Goal: Task Accomplishment & Management: Use online tool/utility

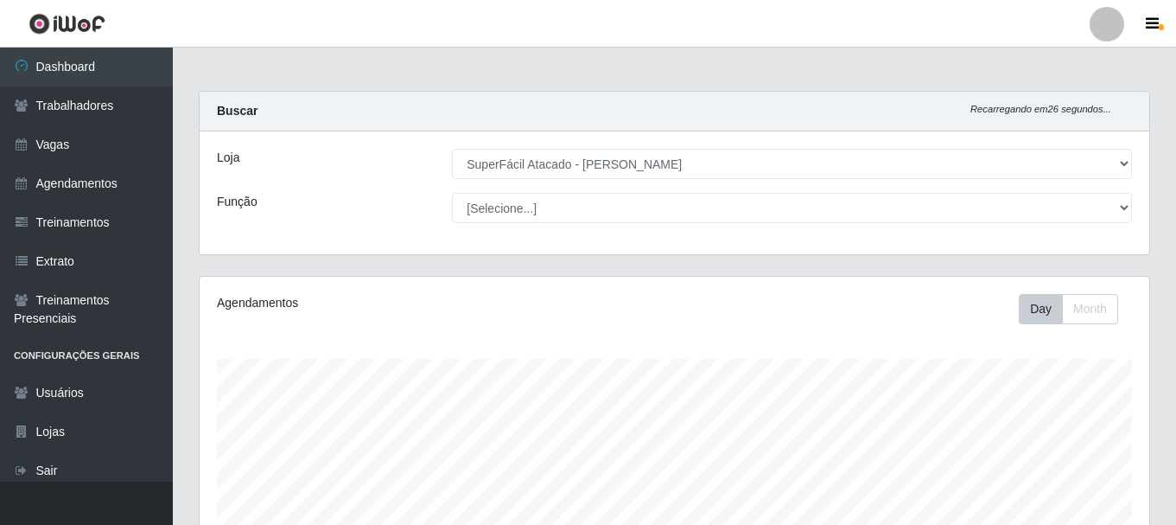
select select "399"
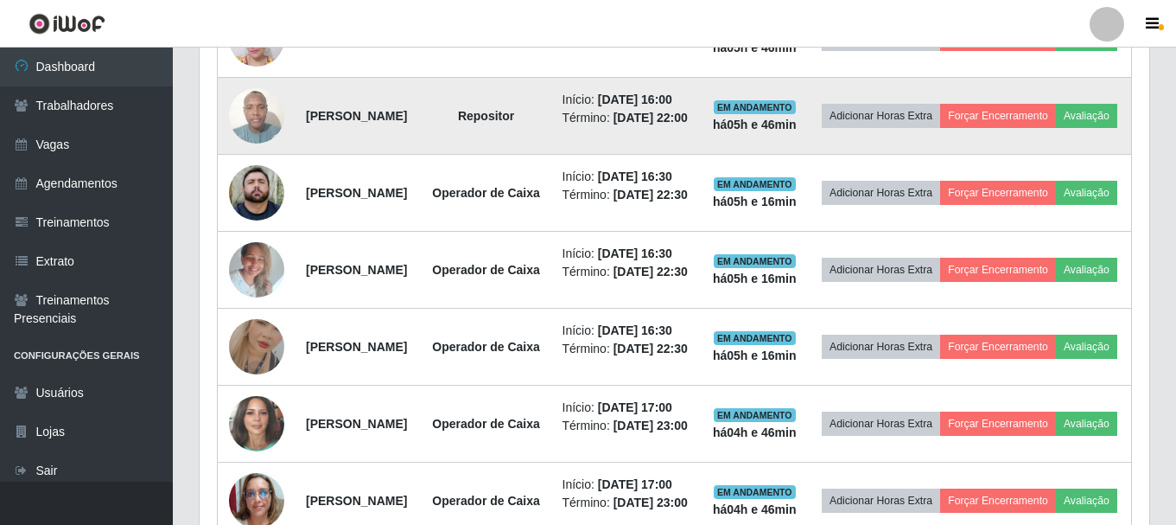
scroll to position [921, 0]
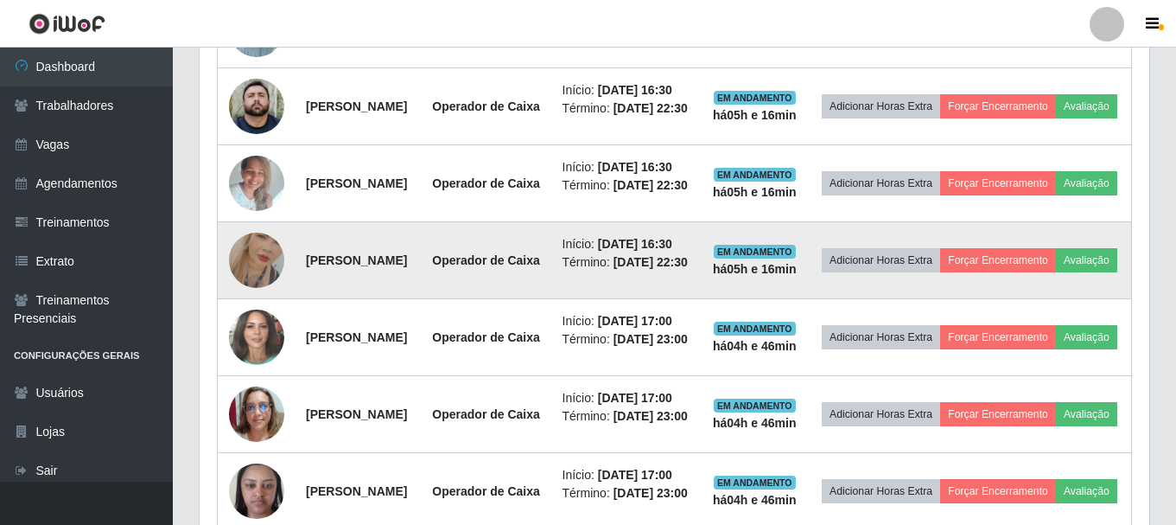
click at [261, 309] on img at bounding box center [256, 260] width 55 height 99
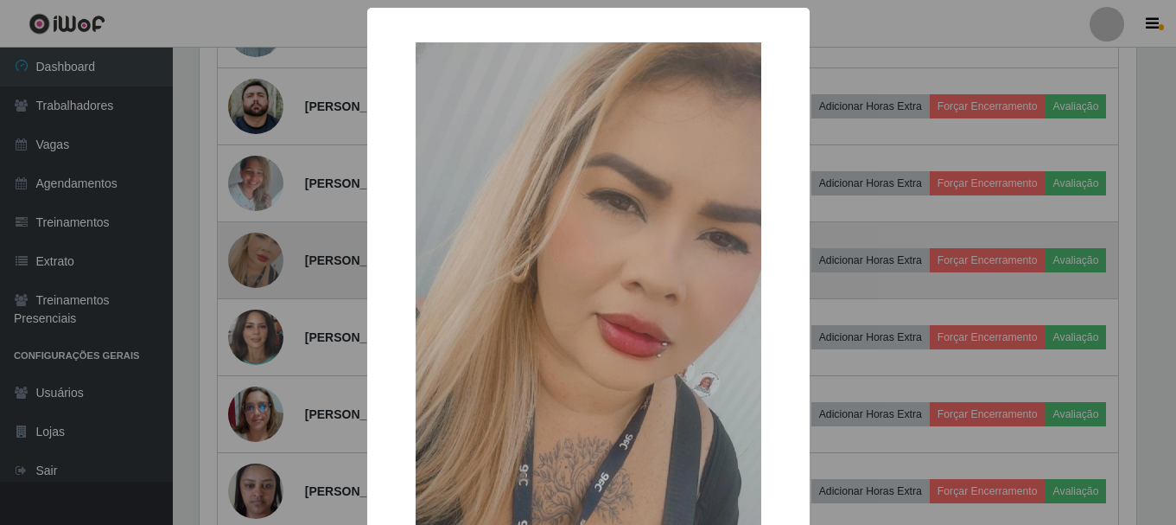
scroll to position [359, 941]
click at [261, 434] on div "× OK Cancel" at bounding box center [590, 262] width 1181 height 525
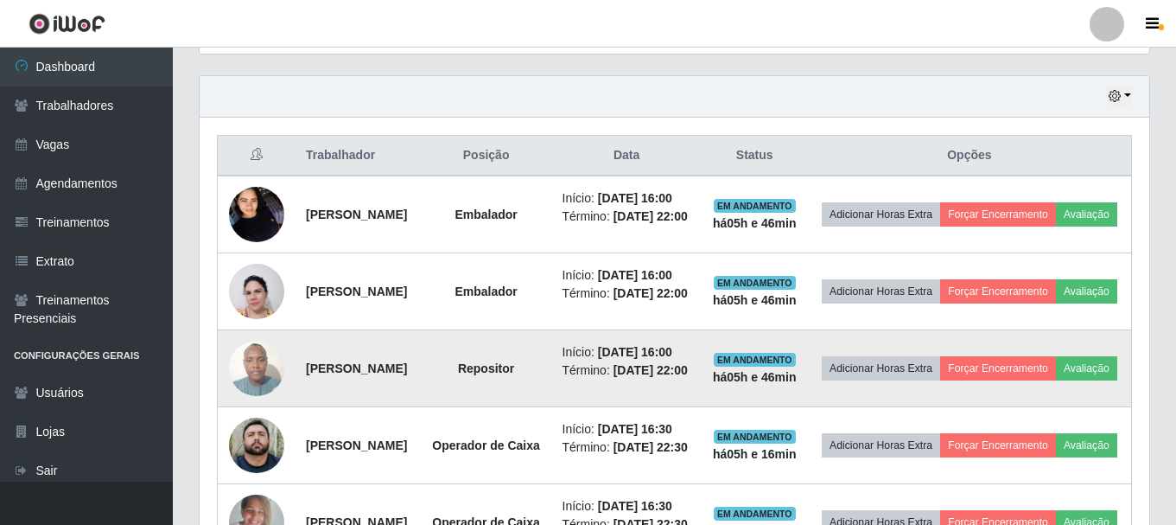
scroll to position [575, 0]
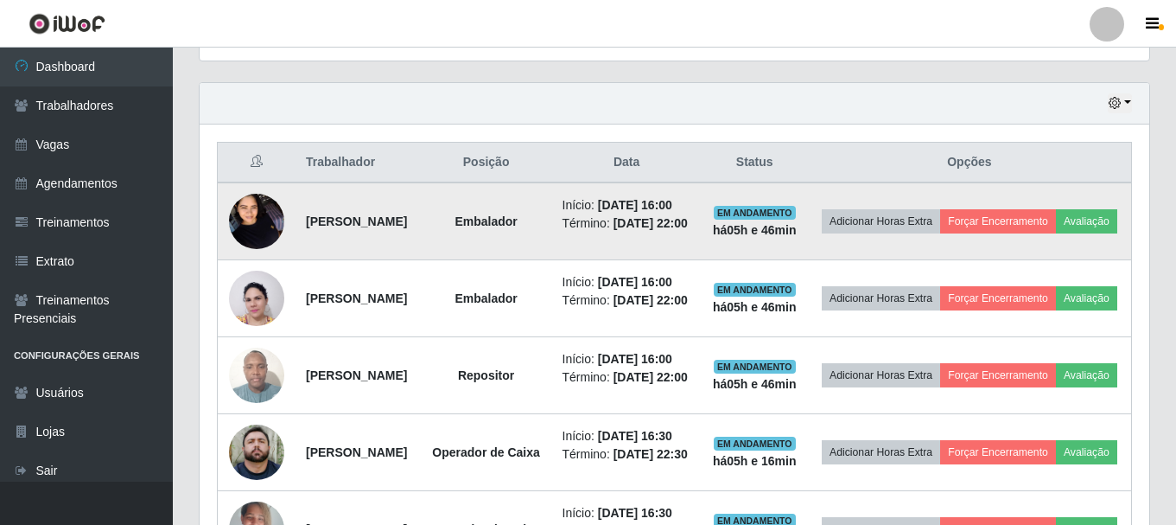
click at [258, 223] on img at bounding box center [256, 220] width 55 height 73
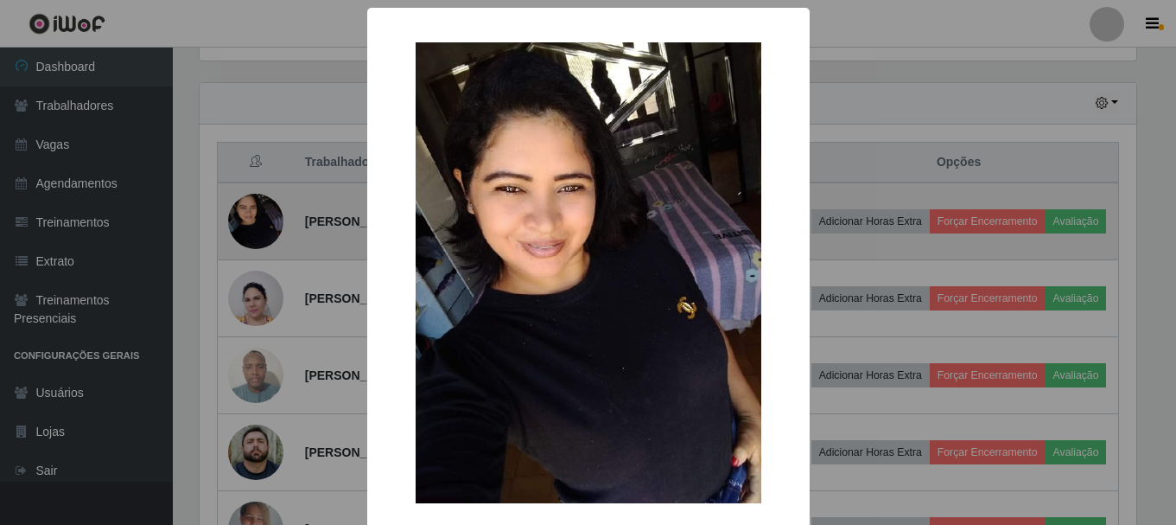
scroll to position [359, 941]
click at [258, 223] on div "× OK Cancel" at bounding box center [590, 262] width 1181 height 525
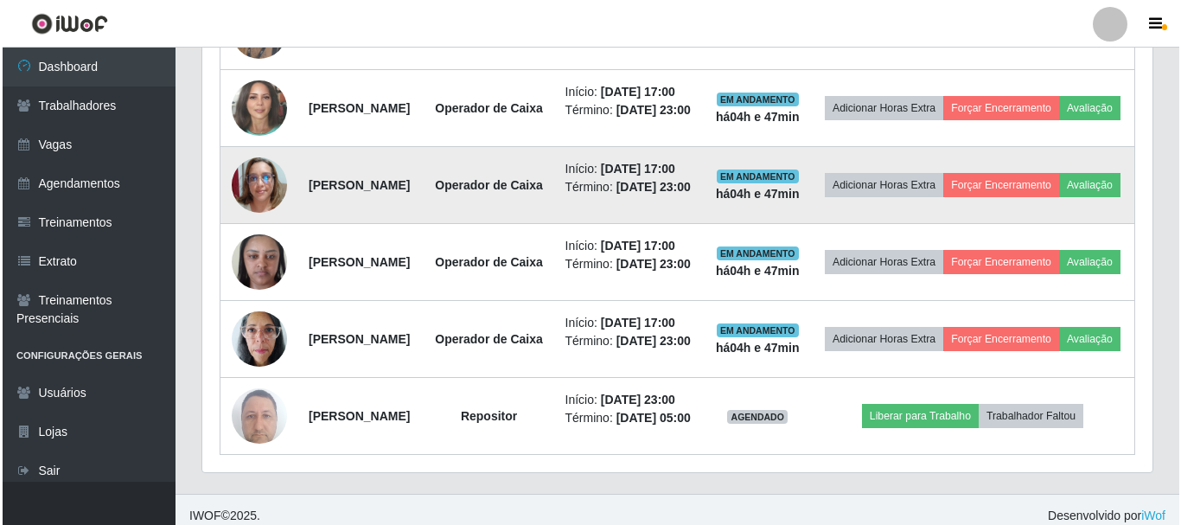
scroll to position [1180, 0]
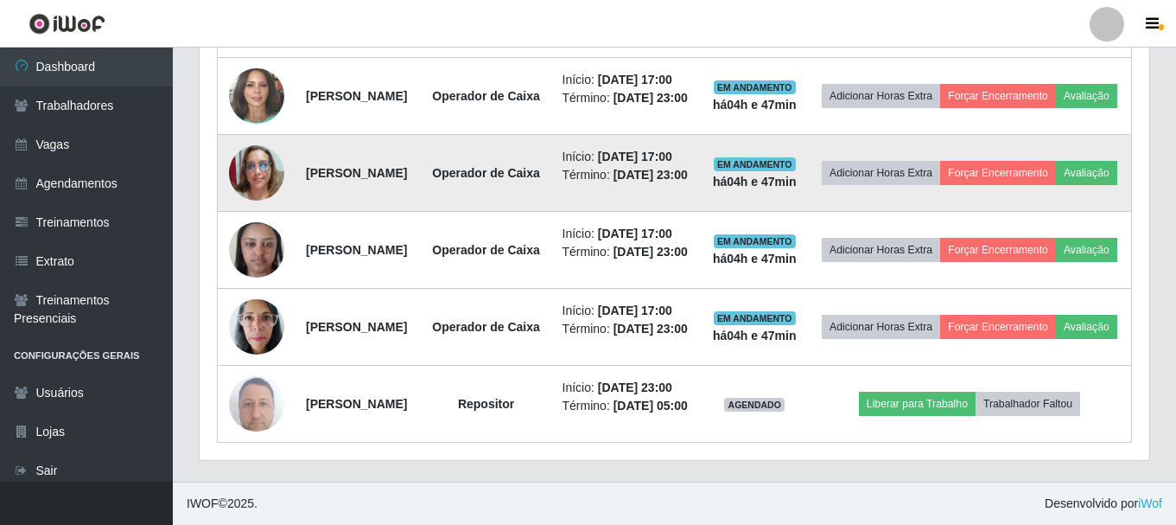
click at [262, 201] on img at bounding box center [256, 172] width 55 height 55
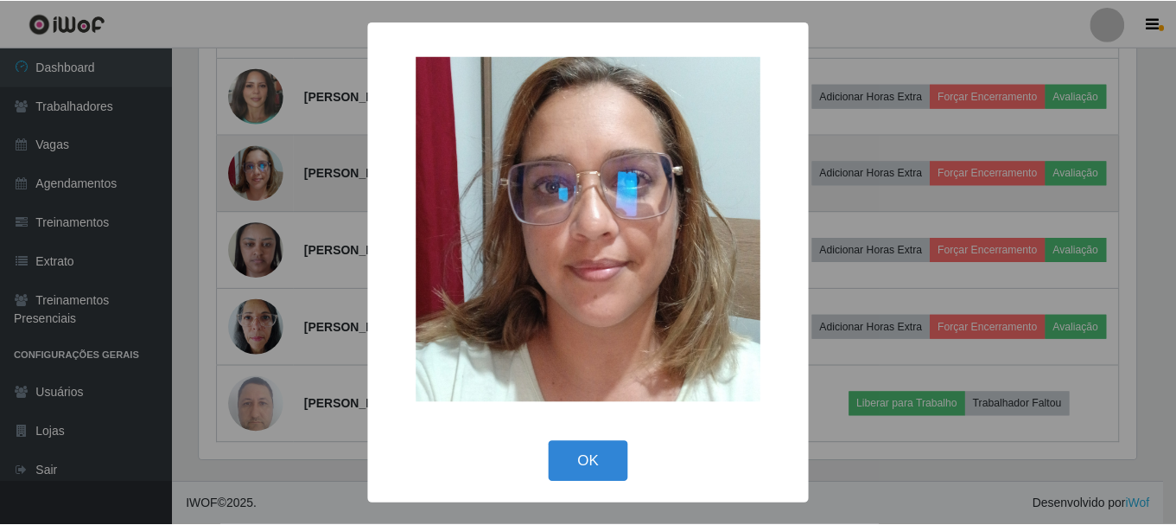
scroll to position [359, 941]
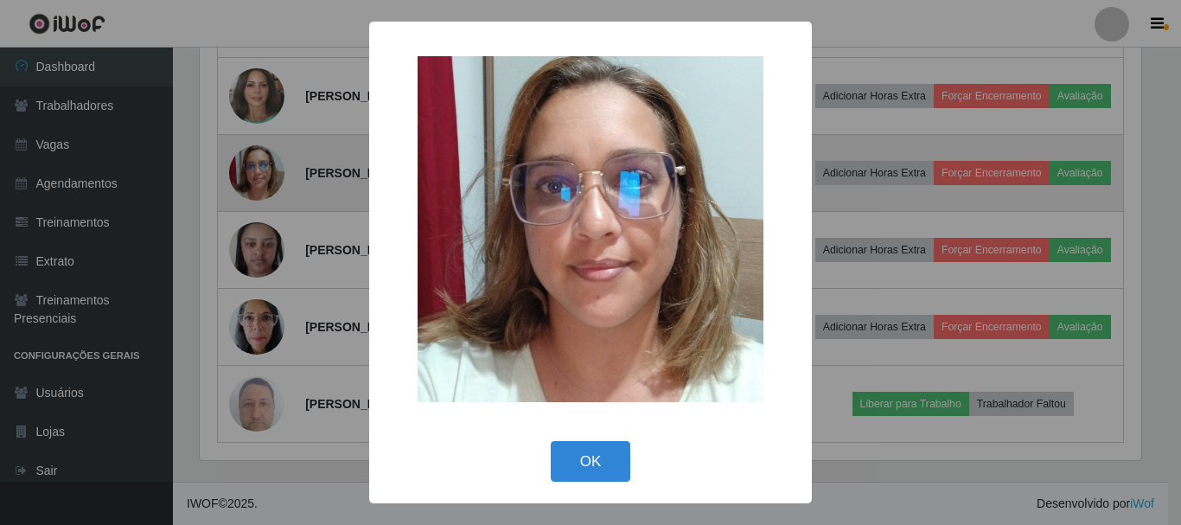
click at [262, 387] on div "× OK Cancel" at bounding box center [590, 262] width 1181 height 525
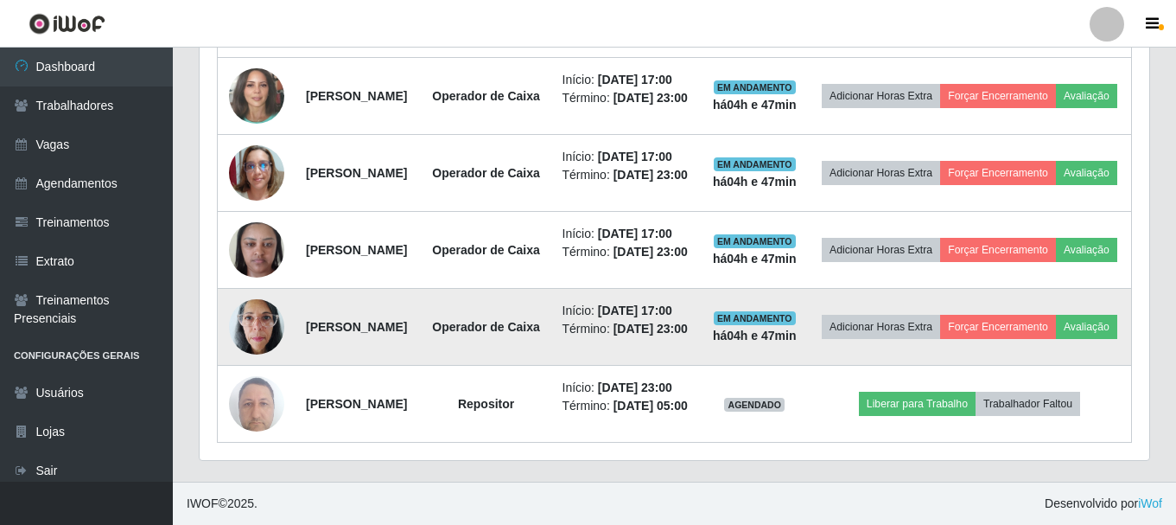
scroll to position [1266, 0]
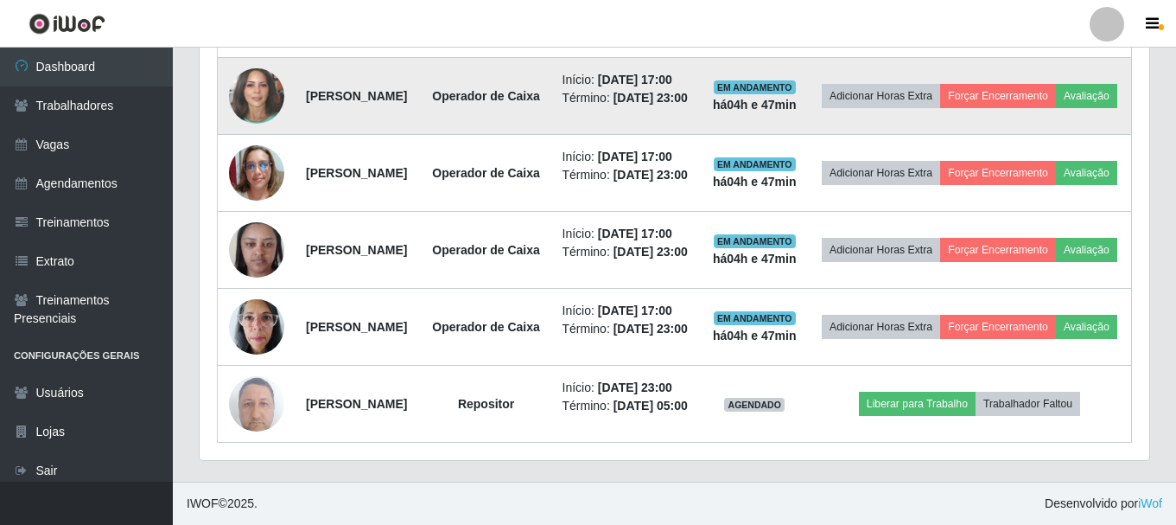
click at [265, 129] on img at bounding box center [256, 96] width 55 height 66
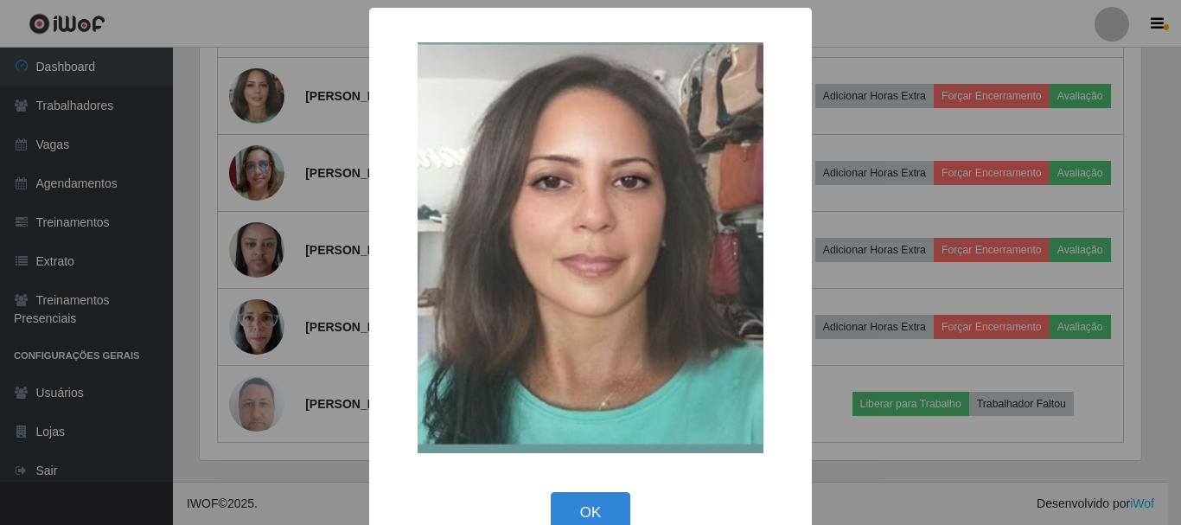
click at [263, 183] on div "× OK Cancel" at bounding box center [590, 262] width 1181 height 525
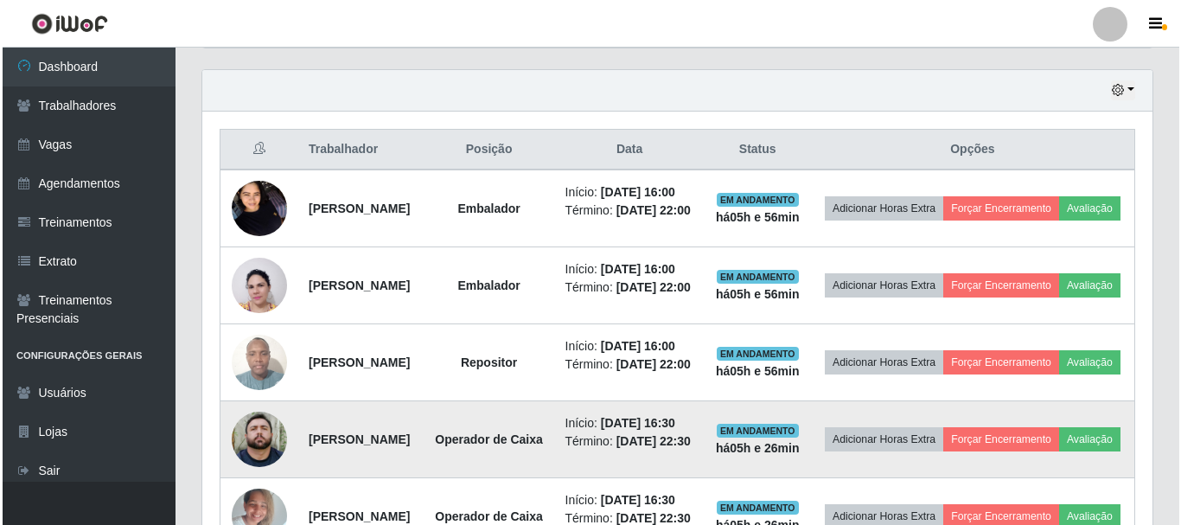
scroll to position [640, 0]
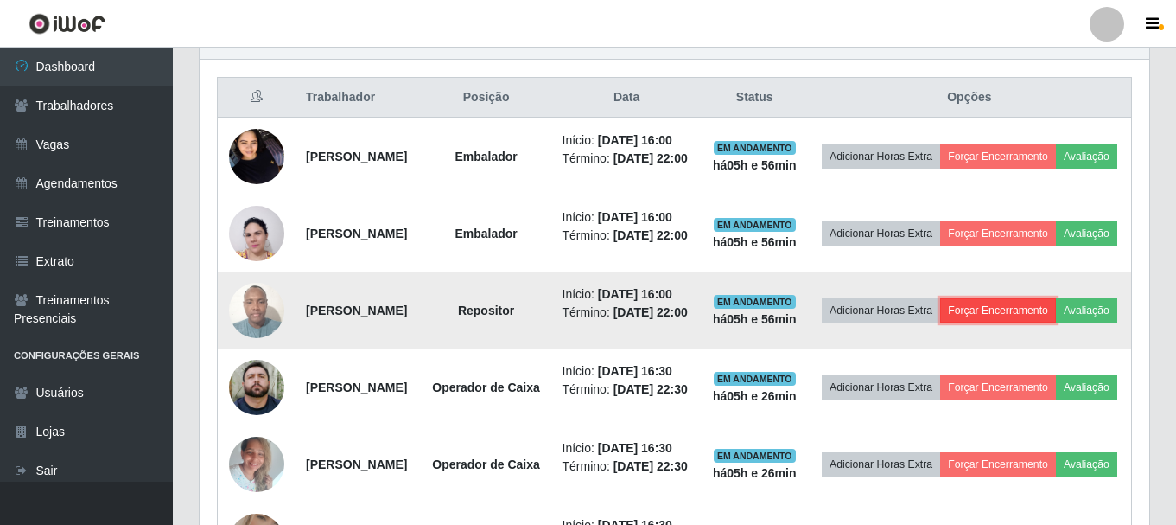
click at [1039, 322] on button "Forçar Encerramento" at bounding box center [998, 310] width 116 height 24
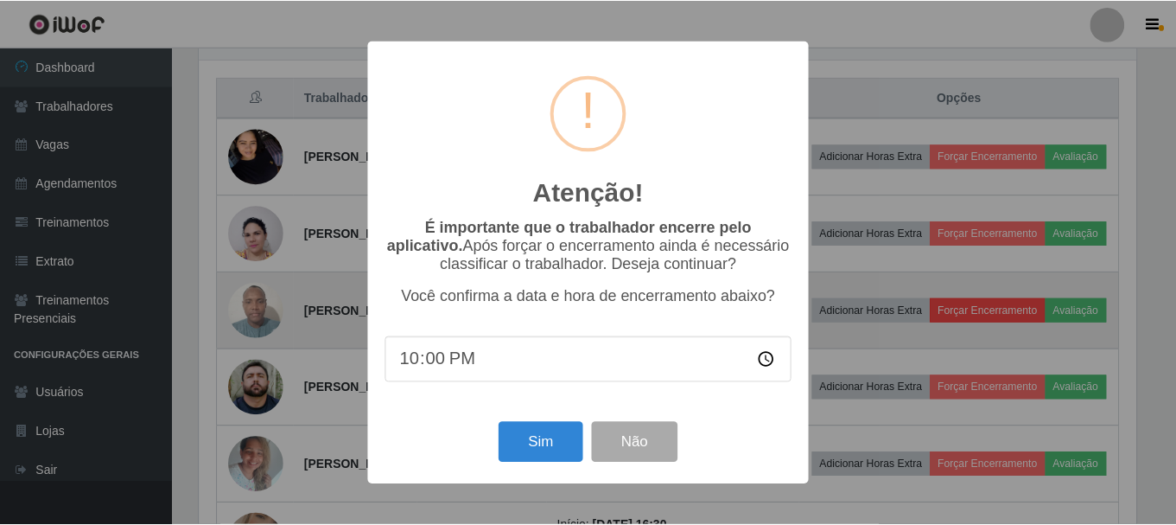
scroll to position [359, 941]
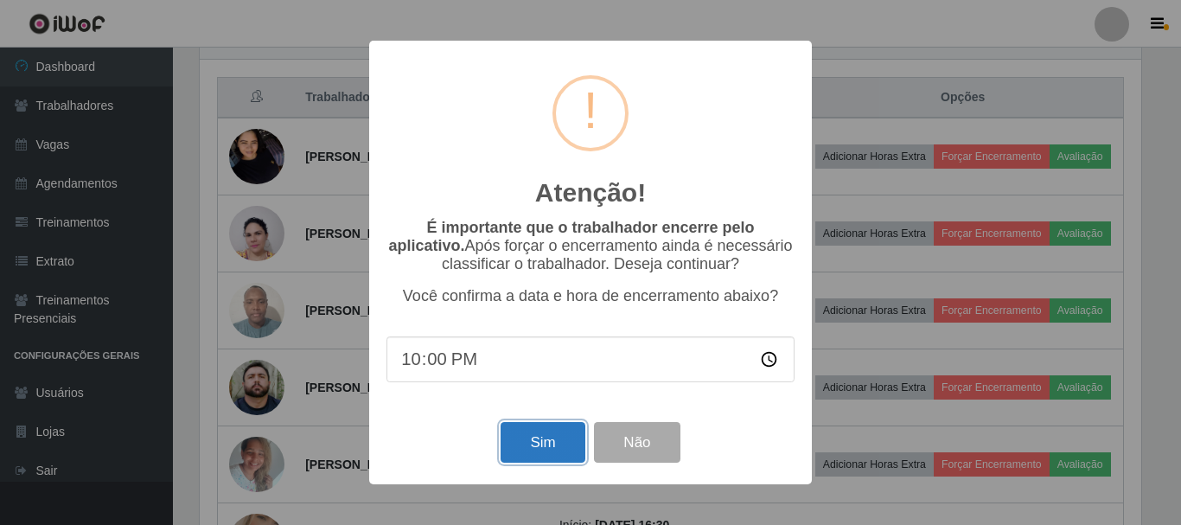
click at [535, 447] on button "Sim" at bounding box center [542, 442] width 84 height 41
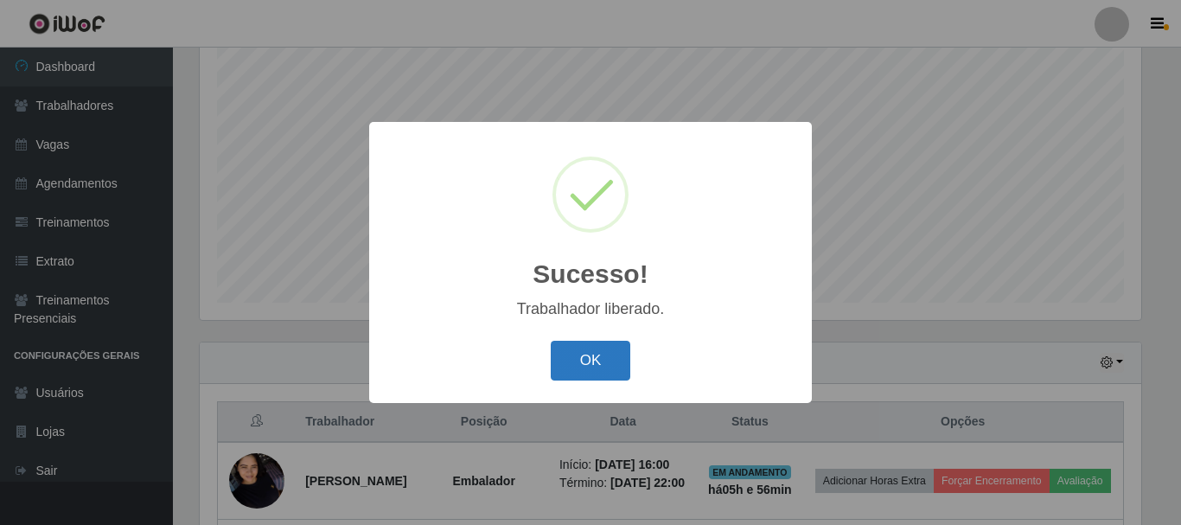
click at [619, 358] on button "OK" at bounding box center [591, 361] width 80 height 41
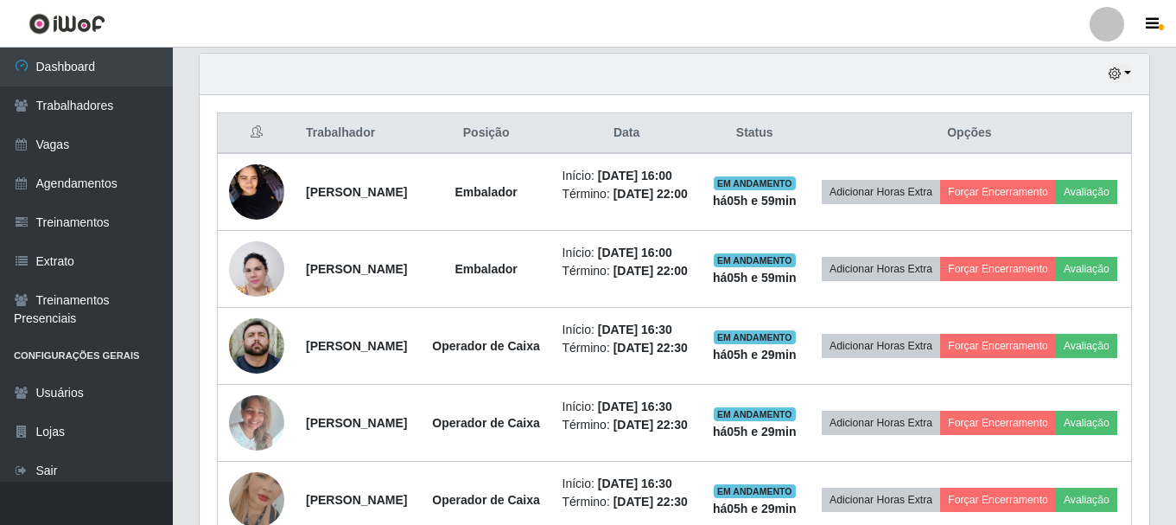
scroll to position [661, 0]
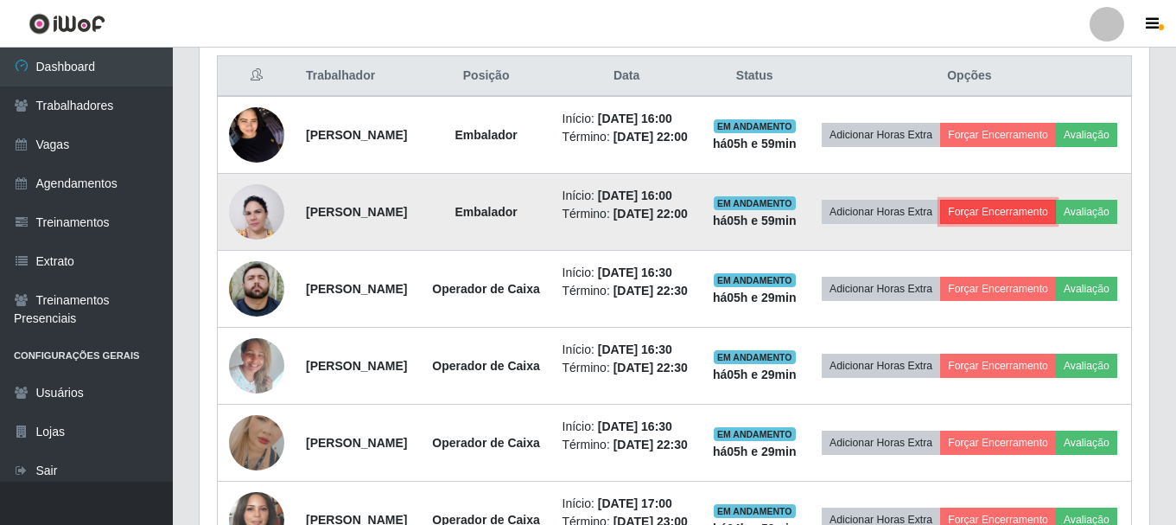
click at [1035, 224] on button "Forçar Encerramento" at bounding box center [998, 212] width 116 height 24
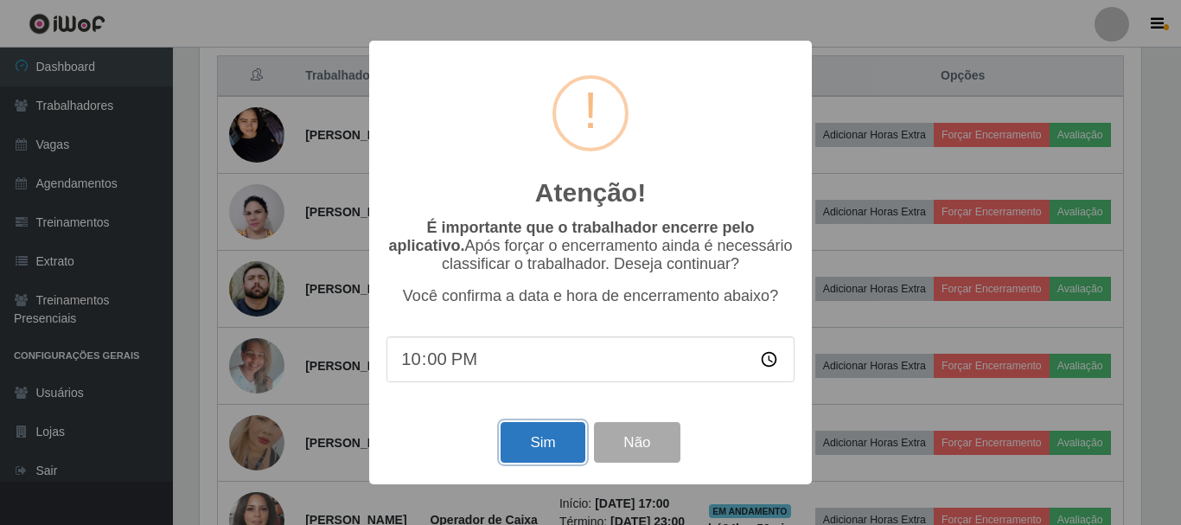
click at [561, 454] on button "Sim" at bounding box center [542, 442] width 84 height 41
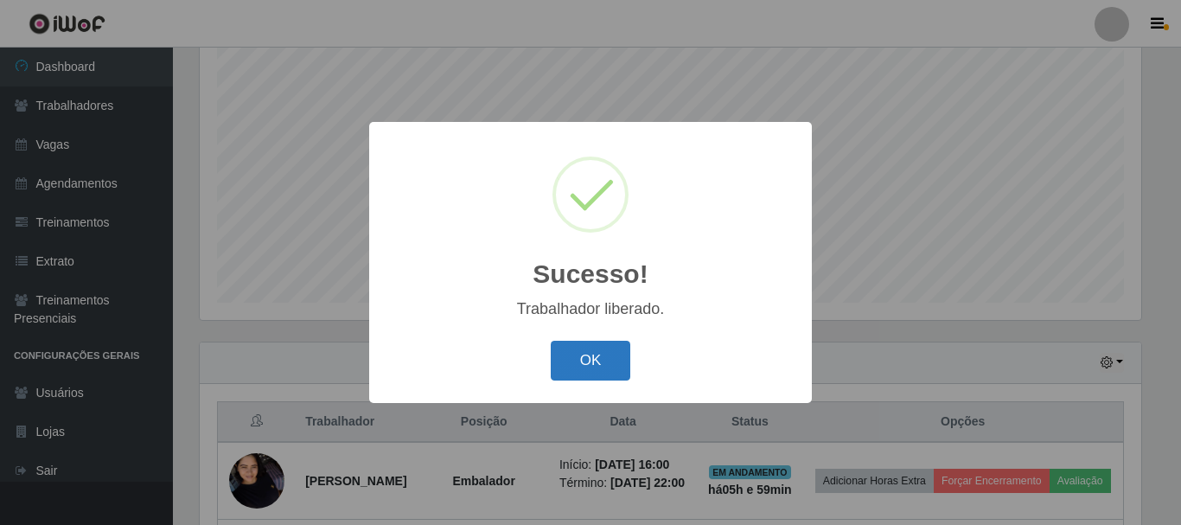
click at [572, 366] on button "OK" at bounding box center [591, 361] width 80 height 41
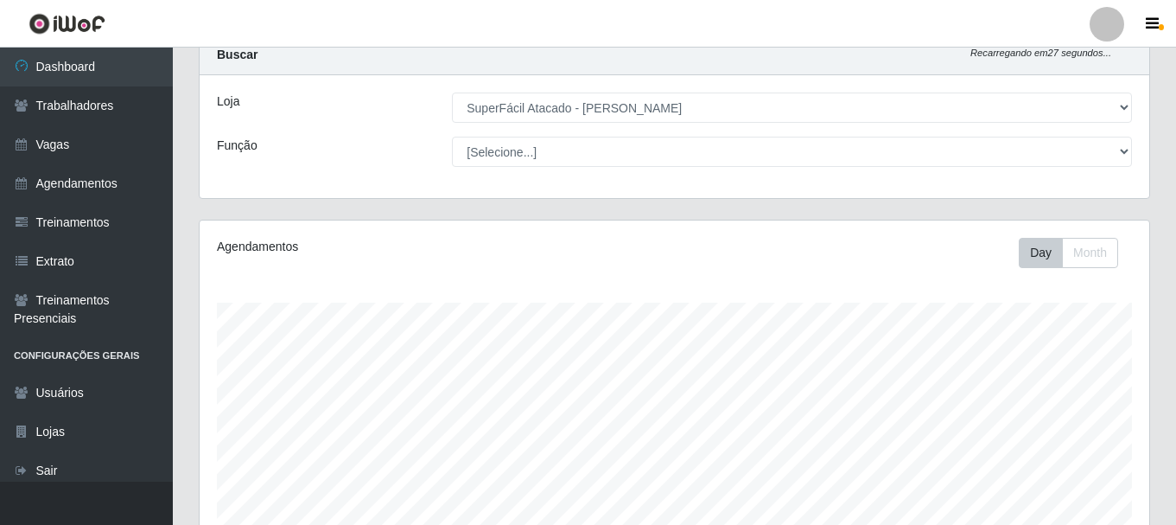
scroll to position [0, 0]
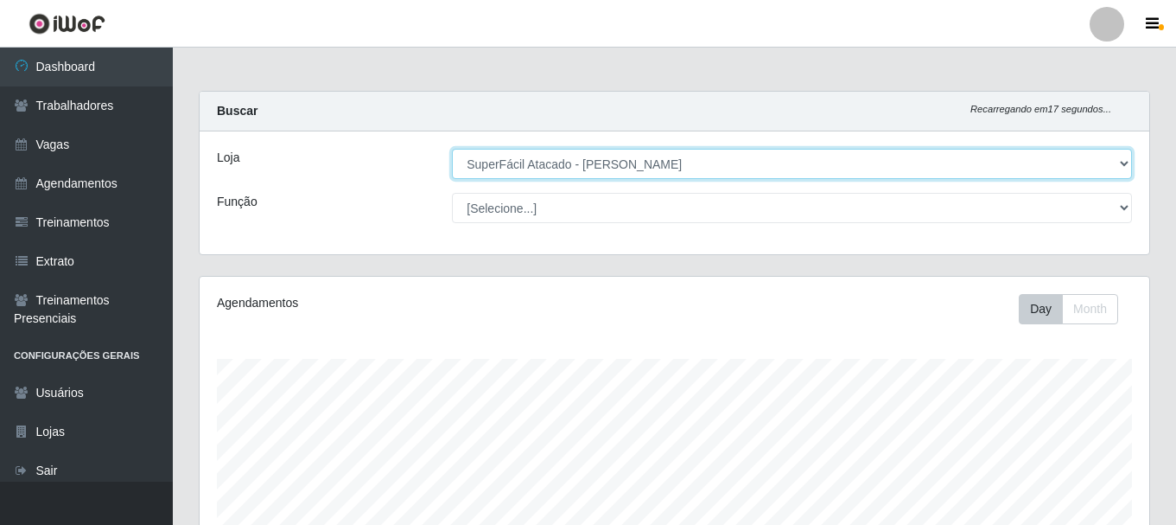
click at [596, 161] on select "[Selecione...] SuperFácil Atacado - [PERSON_NAME]" at bounding box center [792, 164] width 680 height 30
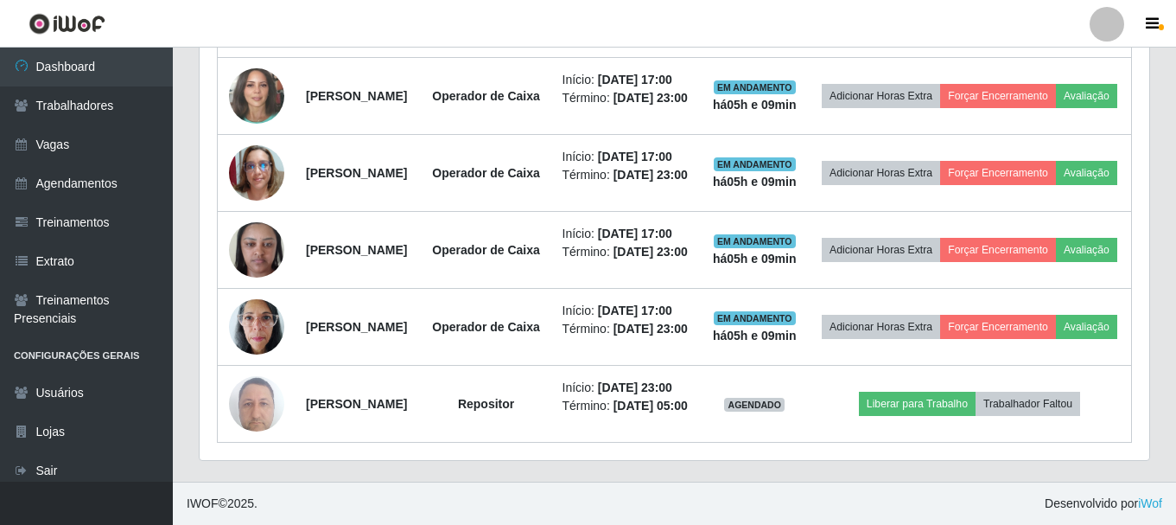
scroll to position [1288, 0]
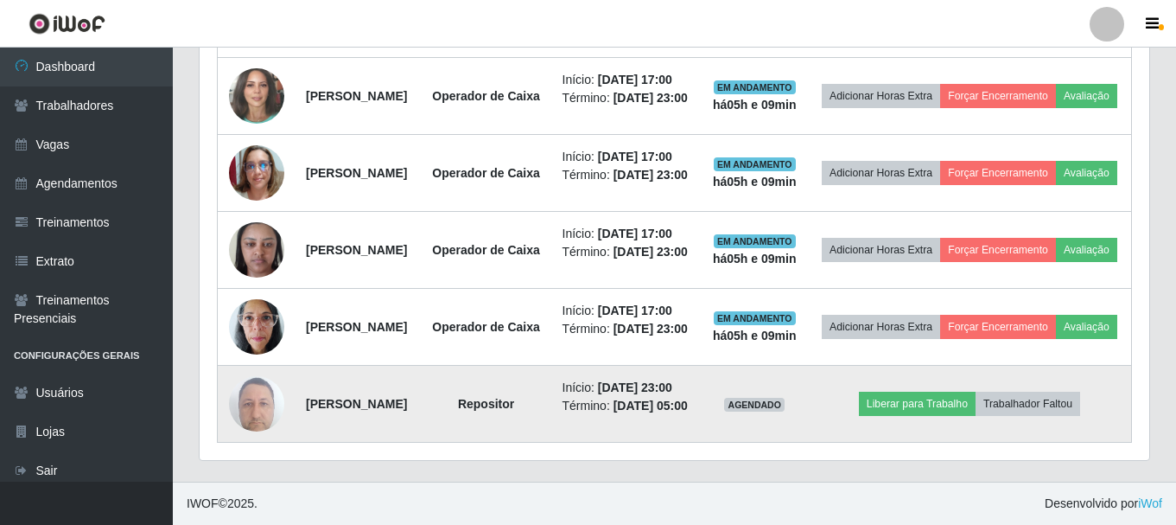
click at [257, 390] on img at bounding box center [256, 402] width 55 height 73
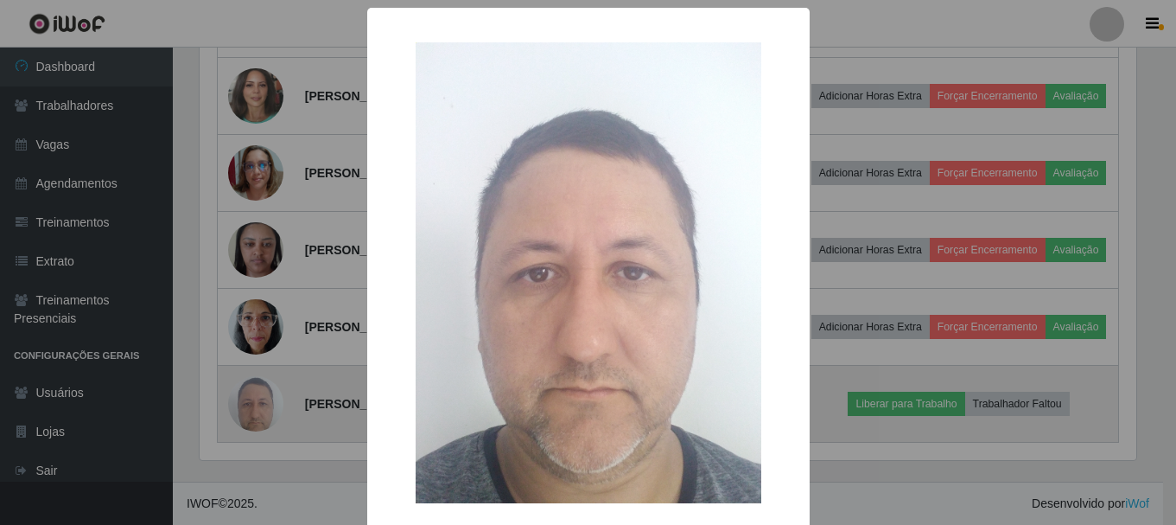
scroll to position [359, 941]
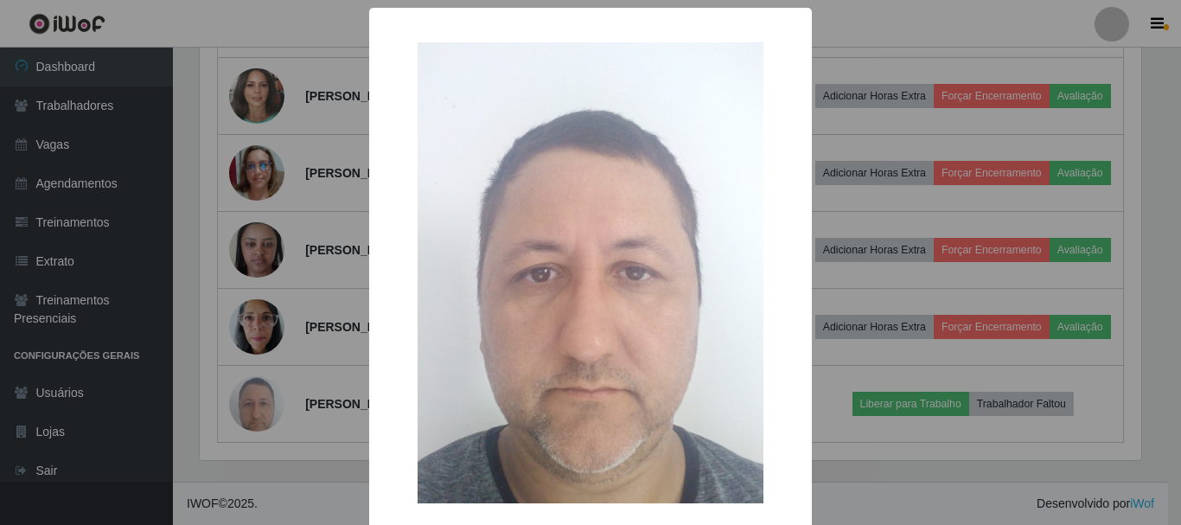
click at [369, 462] on div "× OK Cancel" at bounding box center [590, 306] width 443 height 597
click at [329, 449] on div "× OK Cancel" at bounding box center [590, 262] width 1181 height 525
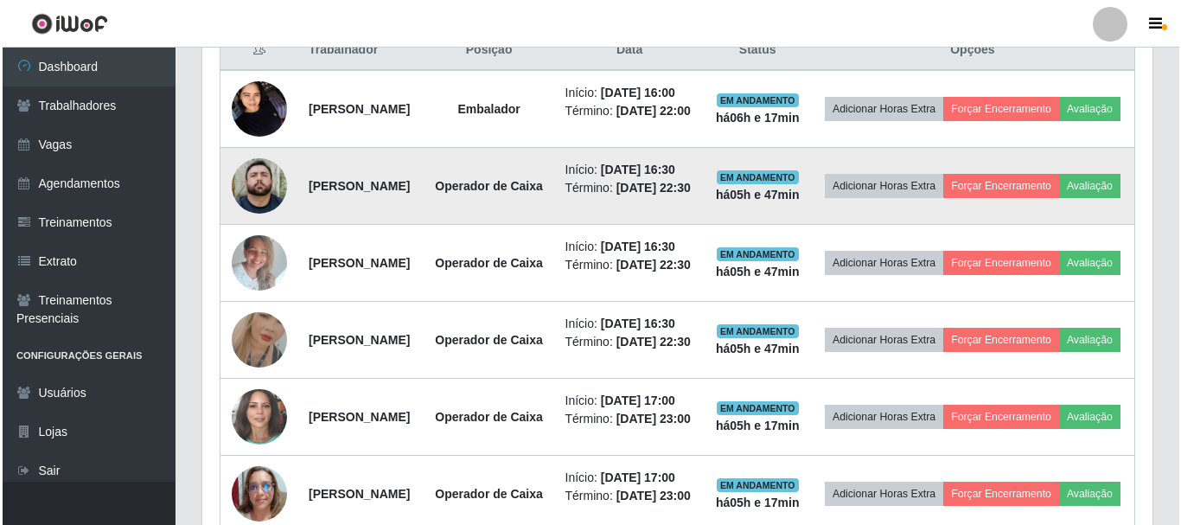
scroll to position [683, 0]
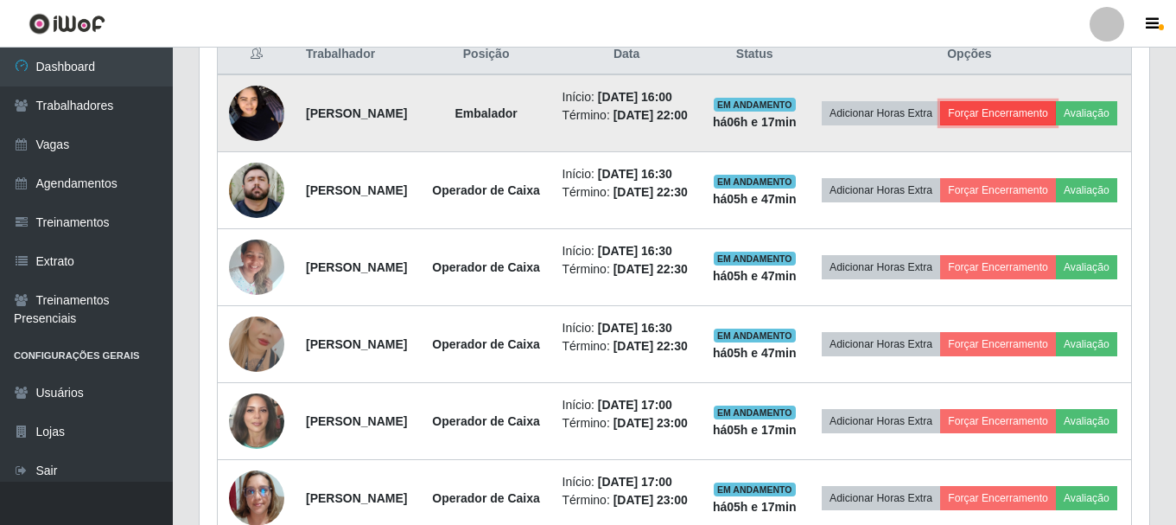
click at [1056, 113] on button "Forçar Encerramento" at bounding box center [998, 113] width 116 height 24
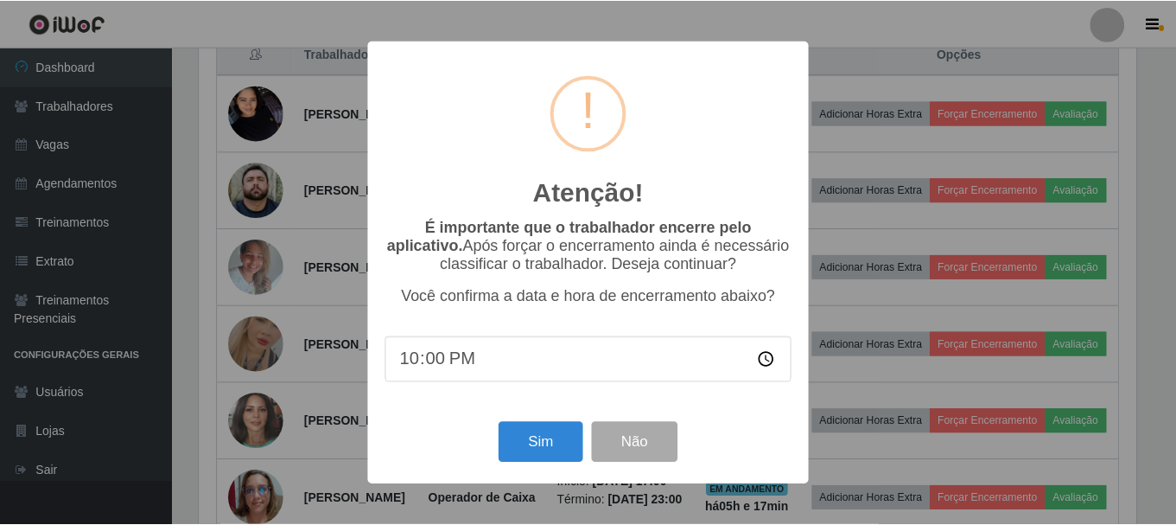
scroll to position [359, 941]
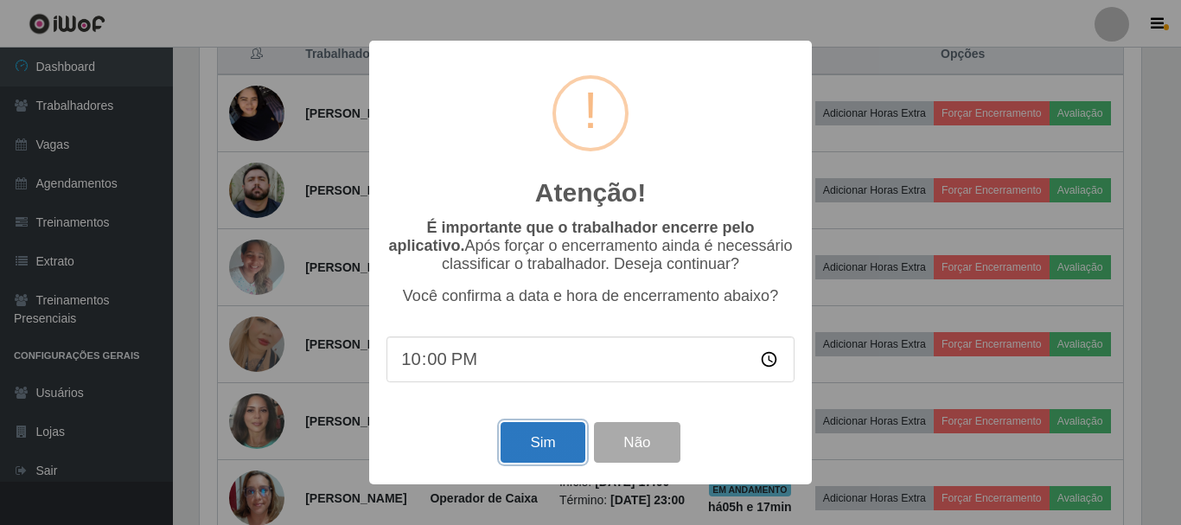
click at [555, 442] on button "Sim" at bounding box center [542, 442] width 84 height 41
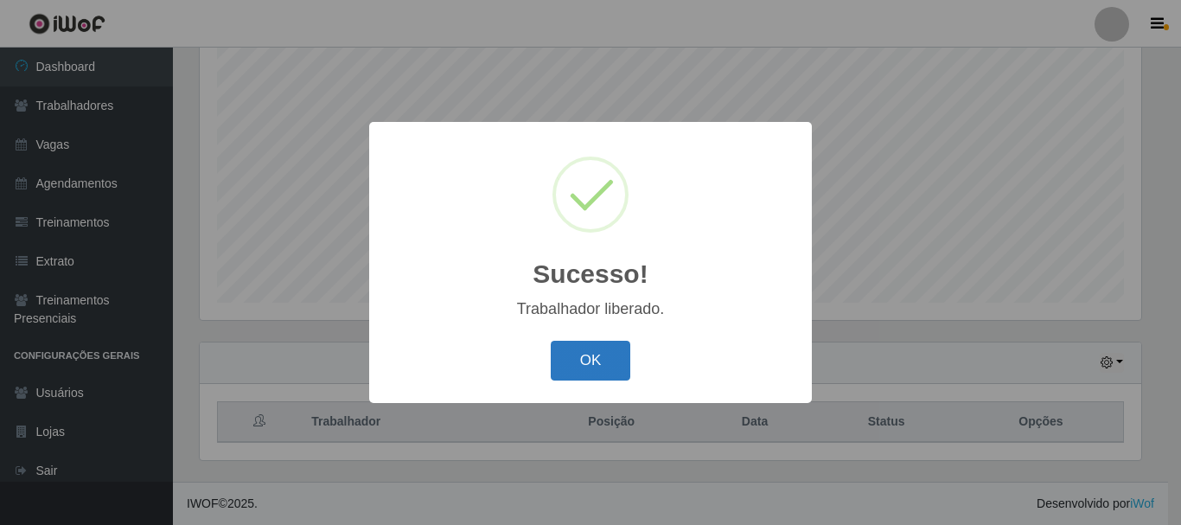
click at [569, 357] on button "OK" at bounding box center [591, 361] width 80 height 41
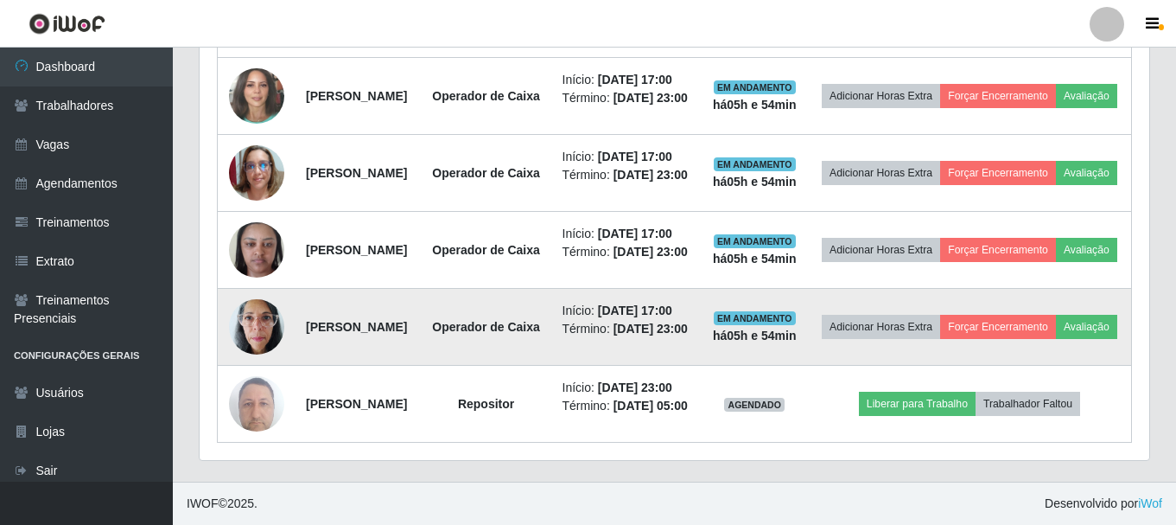
scroll to position [1180, 0]
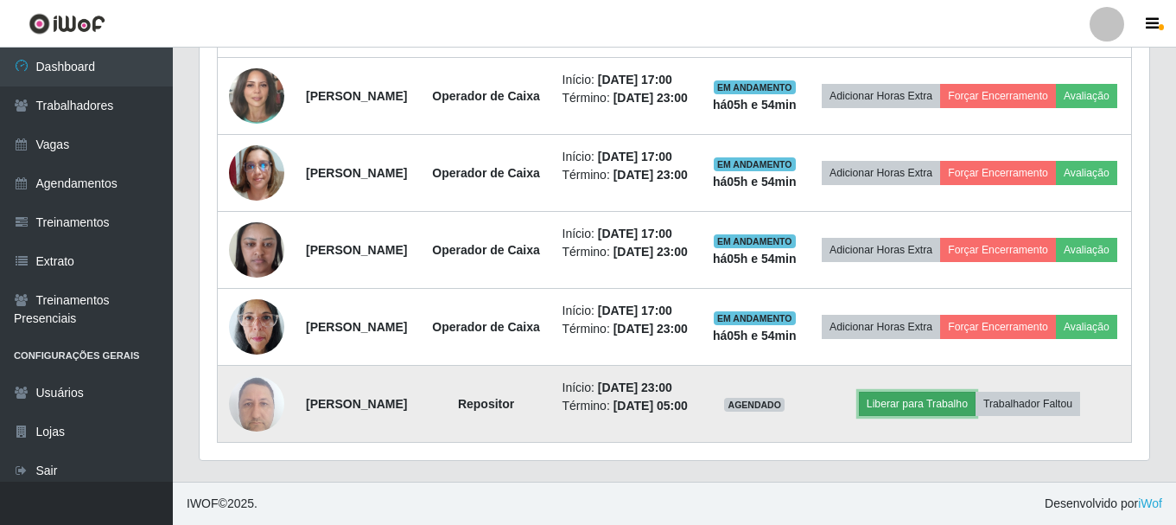
click at [941, 392] on button "Liberar para Trabalho" at bounding box center [917, 404] width 117 height 24
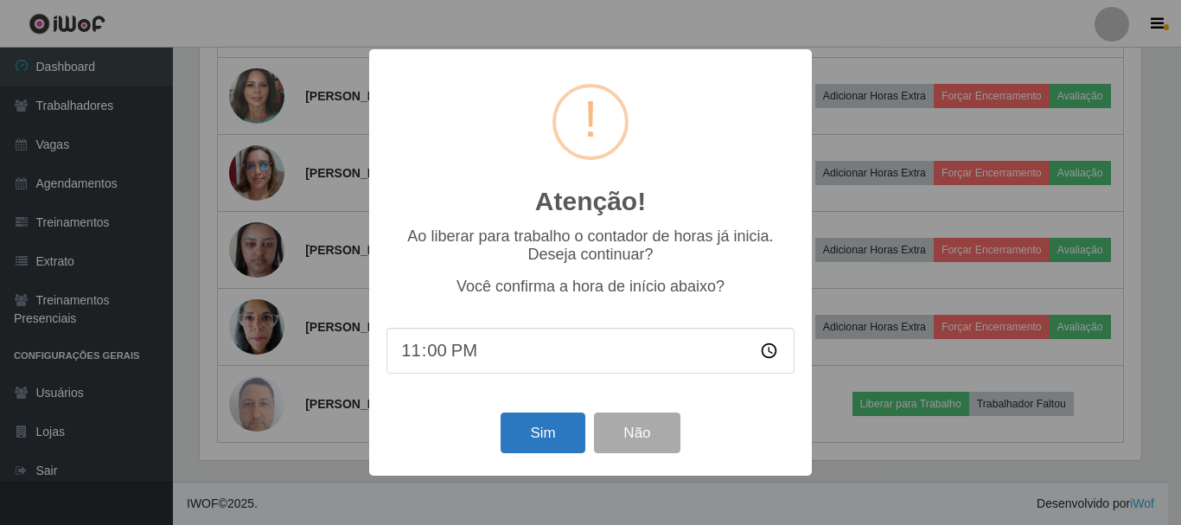
click at [563, 439] on button "Sim" at bounding box center [542, 432] width 84 height 41
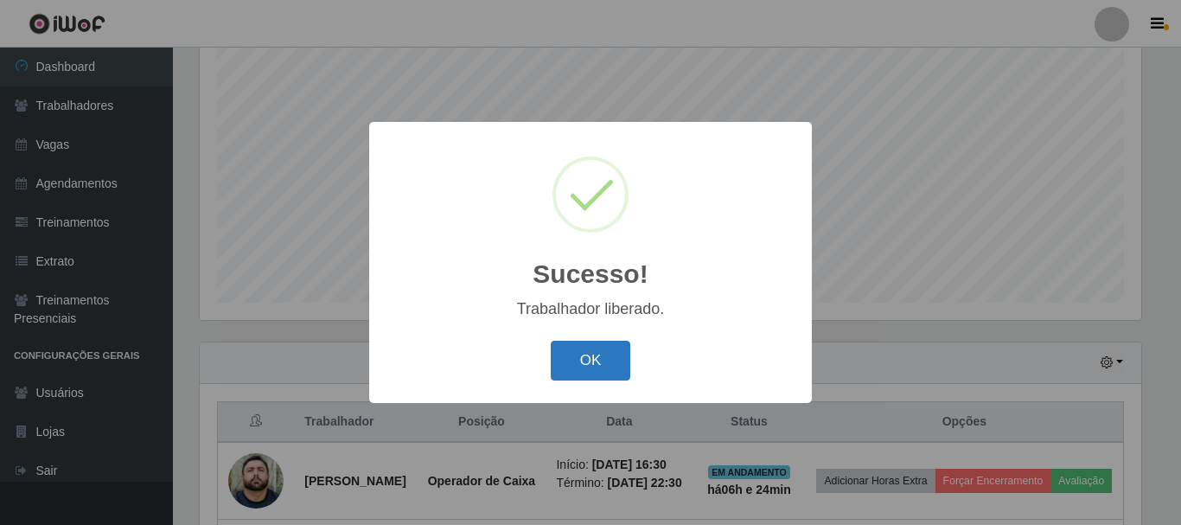
click at [596, 366] on button "OK" at bounding box center [591, 361] width 80 height 41
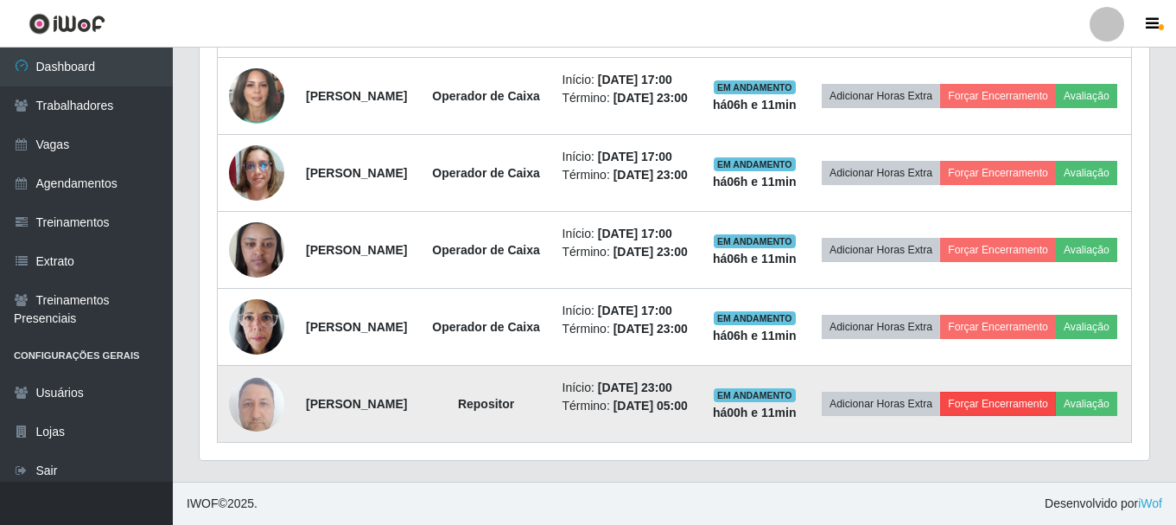
scroll to position [721, 0]
